Goal: Information Seeking & Learning: Learn about a topic

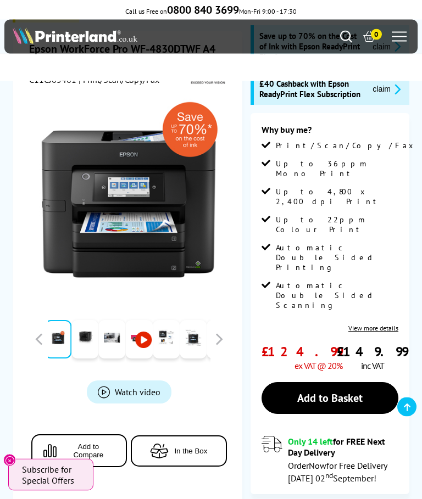
scroll to position [90, 0]
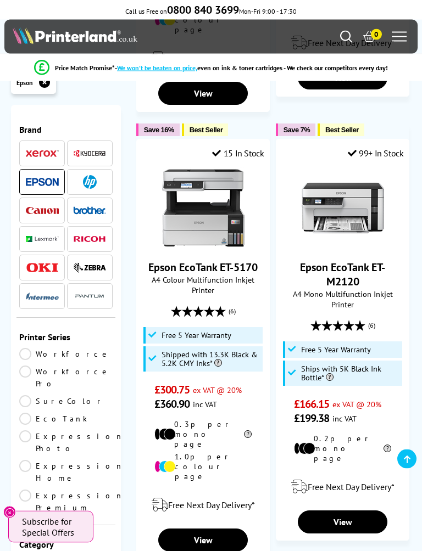
scroll to position [2779, 0]
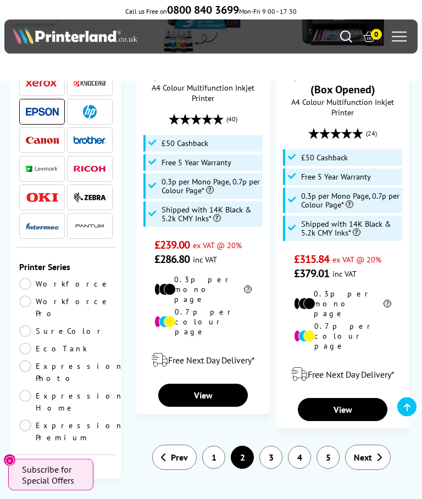
scroll to position [2614, 0]
click at [369, 452] on span "Next" at bounding box center [363, 457] width 18 height 11
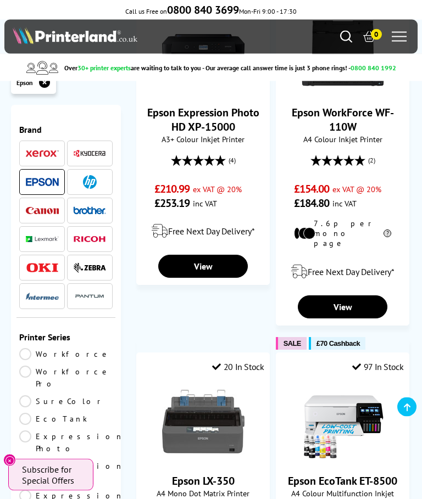
scroll to position [2111, 0]
